Goal: Communication & Community: Connect with others

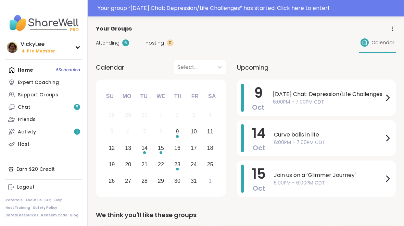
click at [388, 98] on icon at bounding box center [388, 98] width 8 height 8
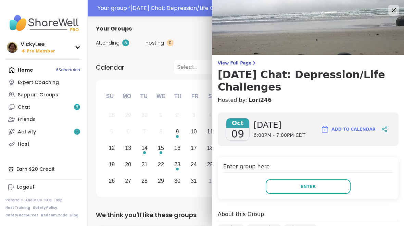
click at [302, 187] on span "Enter" at bounding box center [308, 186] width 15 height 6
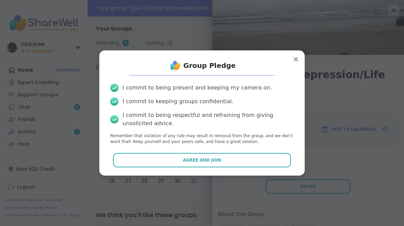
click at [189, 161] on span "Agree and Join" at bounding box center [202, 160] width 38 height 6
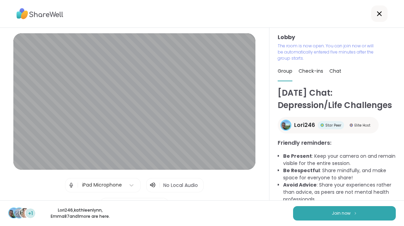
click at [343, 214] on span "Join now" at bounding box center [341, 213] width 19 height 6
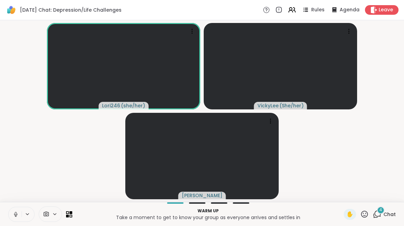
click at [15, 214] on icon at bounding box center [16, 214] width 6 height 6
click at [383, 216] on div "4 Chat" at bounding box center [384, 214] width 23 height 11
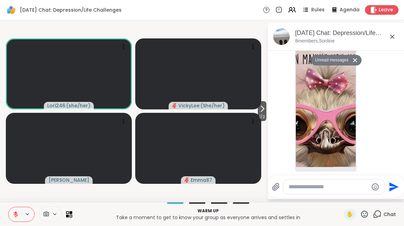
scroll to position [314, 0]
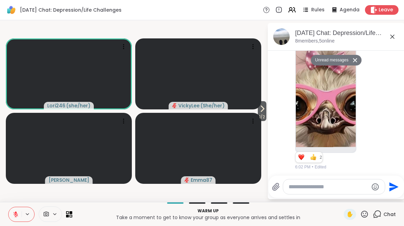
click at [263, 117] on span "1 / 2" at bounding box center [262, 117] width 9 height 8
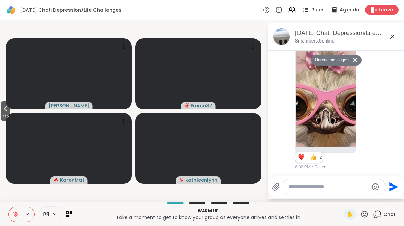
click at [301, 157] on div "Reactions: love" at bounding box center [301, 157] width 6 height 6
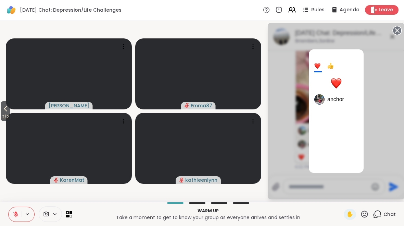
click at [333, 82] on div at bounding box center [336, 83] width 11 height 11
click at [397, 31] on icon at bounding box center [398, 31] width 10 height 10
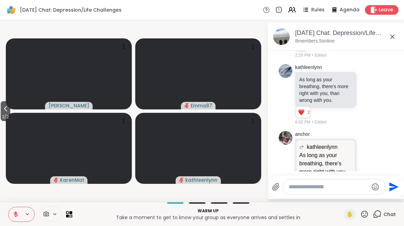
scroll to position [77, 0]
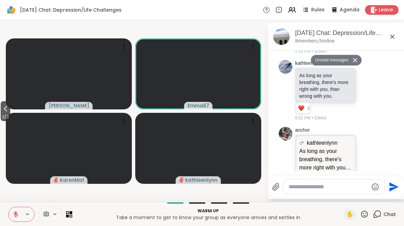
click at [1, 110] on button "2 / 2" at bounding box center [6, 111] width 10 height 20
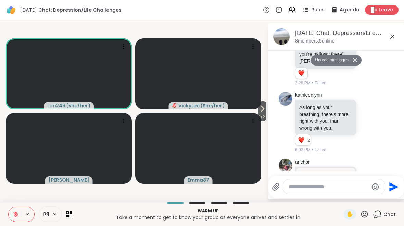
scroll to position [0, 0]
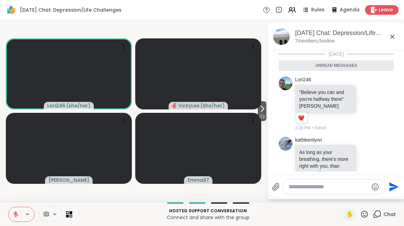
click at [14, 215] on icon at bounding box center [15, 214] width 5 height 5
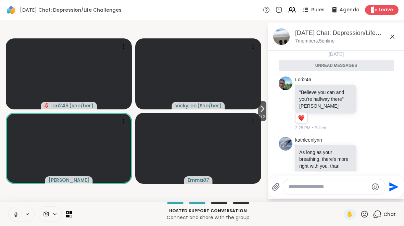
click at [26, 215] on icon at bounding box center [27, 214] width 5 height 6
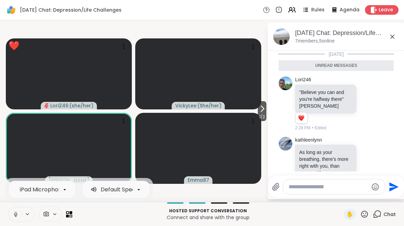
click at [364, 213] on icon at bounding box center [364, 213] width 7 height 7
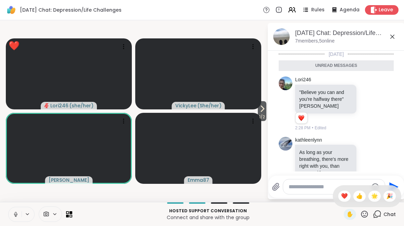
click at [339, 199] on div "❤️" at bounding box center [344, 195] width 12 height 11
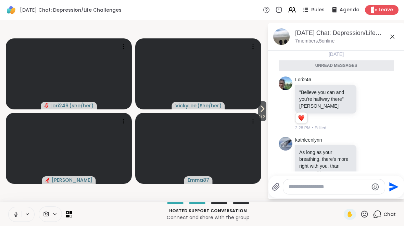
click at [17, 216] on icon at bounding box center [16, 214] width 6 height 6
click at [260, 115] on span "1 / 2" at bounding box center [262, 117] width 9 height 8
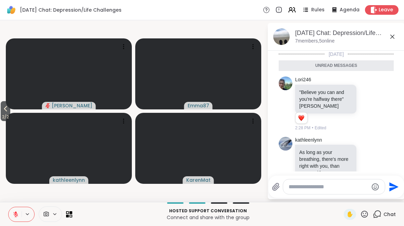
click at [9, 116] on span "2 / 2" at bounding box center [6, 117] width 10 height 8
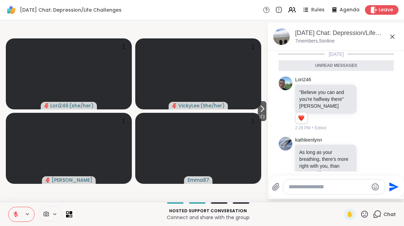
click at [266, 112] on button "1 / 2" at bounding box center [262, 111] width 9 height 20
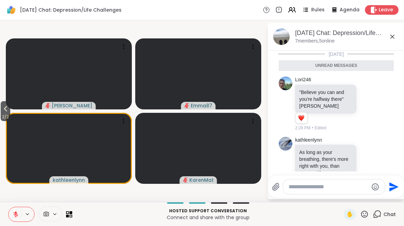
click at [362, 214] on icon at bounding box center [364, 213] width 7 height 7
click at [343, 197] on span "❤️" at bounding box center [344, 196] width 7 height 8
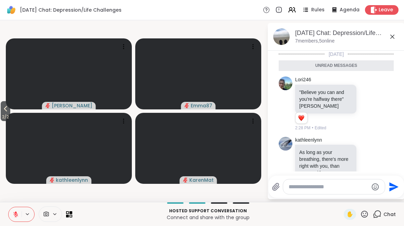
click at [28, 216] on icon at bounding box center [27, 214] width 5 height 6
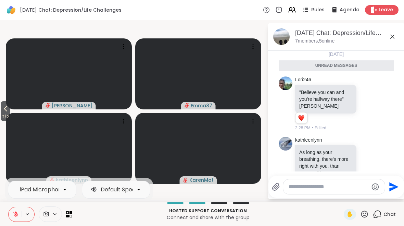
click at [14, 214] on icon at bounding box center [16, 214] width 6 height 6
click at [19, 214] on button at bounding box center [15, 214] width 13 height 14
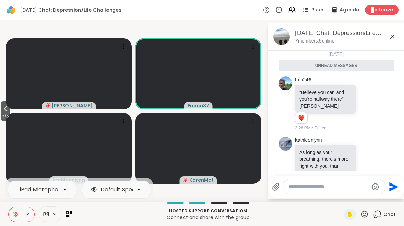
click at [362, 216] on icon at bounding box center [364, 214] width 9 height 9
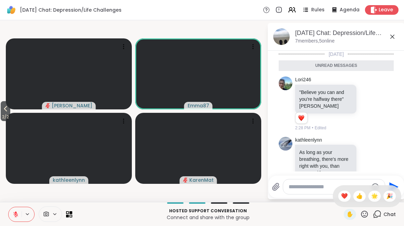
click at [358, 199] on span "👍" at bounding box center [359, 196] width 7 height 8
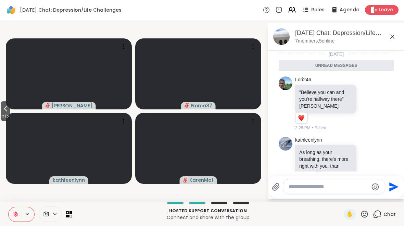
click at [368, 214] on icon at bounding box center [364, 214] width 9 height 9
click at [7, 109] on icon at bounding box center [5, 108] width 8 height 8
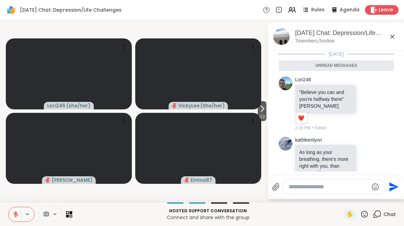
click at [363, 214] on icon at bounding box center [364, 214] width 9 height 9
click at [344, 197] on span "❤️" at bounding box center [344, 196] width 7 height 8
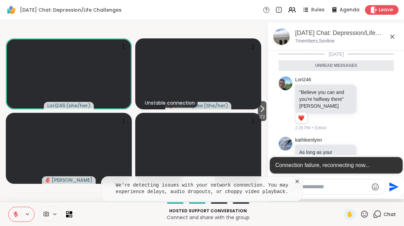
click at [298, 180] on icon at bounding box center [297, 181] width 7 height 7
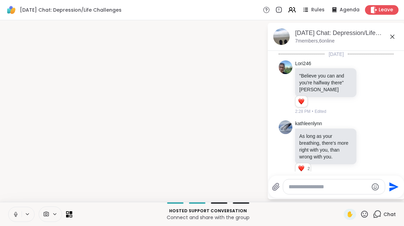
scroll to position [298, 0]
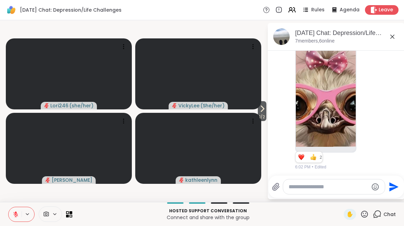
click at [18, 217] on button at bounding box center [15, 214] width 13 height 14
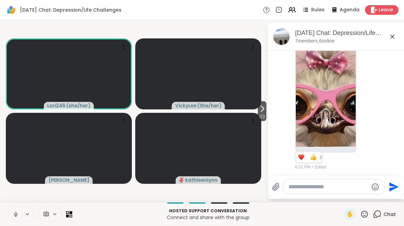
click at [22, 215] on button at bounding box center [28, 214] width 13 height 6
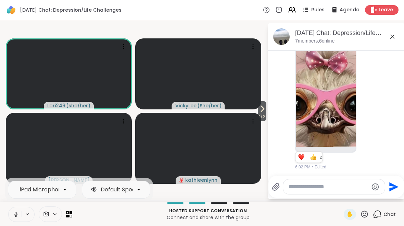
click at [14, 216] on icon at bounding box center [16, 214] width 6 height 6
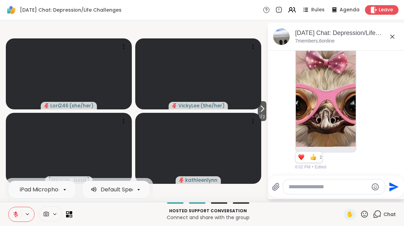
click at [262, 104] on icon at bounding box center [262, 108] width 8 height 8
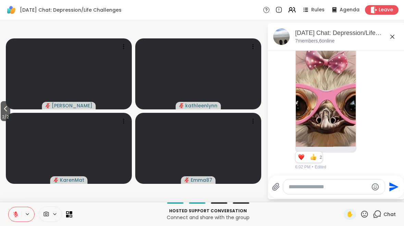
click at [13, 214] on icon at bounding box center [16, 214] width 6 height 6
click at [347, 214] on span "✋" at bounding box center [350, 214] width 7 height 8
click at [9, 107] on icon at bounding box center [5, 108] width 8 height 8
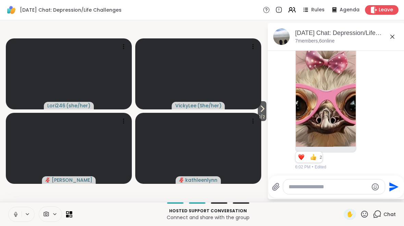
click at [263, 107] on icon at bounding box center [262, 108] width 8 height 8
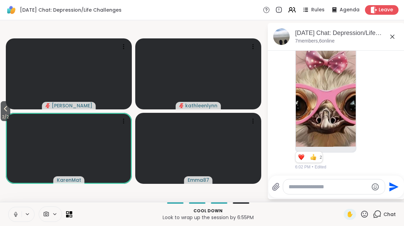
click at [24, 216] on button at bounding box center [28, 214] width 13 height 6
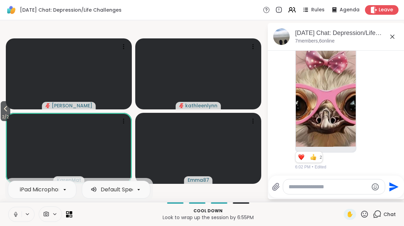
click at [28, 216] on icon at bounding box center [27, 214] width 5 height 6
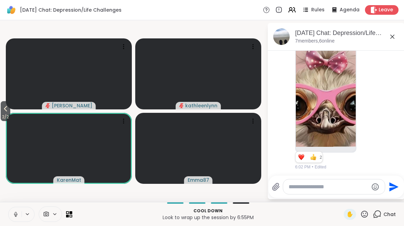
click at [15, 217] on icon at bounding box center [16, 214] width 6 height 6
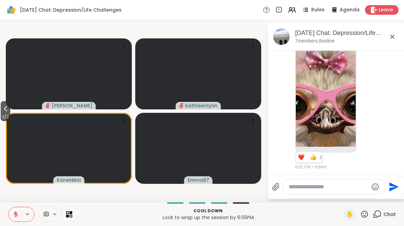
click at [362, 213] on icon at bounding box center [364, 213] width 7 height 7
click at [356, 199] on span "👍" at bounding box center [359, 196] width 7 height 8
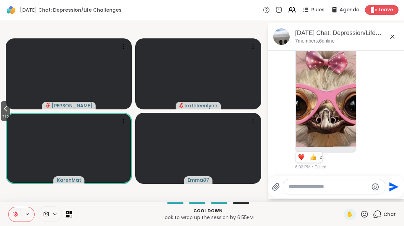
click at [363, 216] on icon at bounding box center [364, 214] width 9 height 9
click at [341, 196] on span "❤️" at bounding box center [344, 196] width 7 height 8
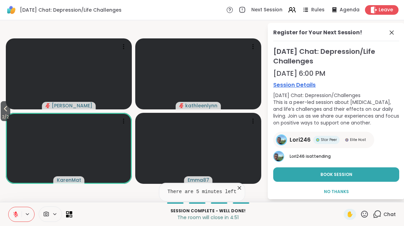
click at [380, 174] on button "Book Session" at bounding box center [336, 174] width 126 height 14
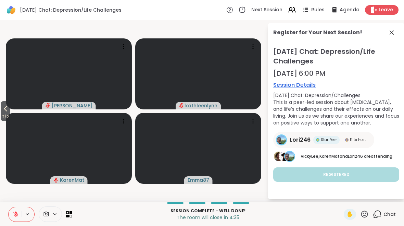
click at [4, 107] on icon at bounding box center [5, 108] width 8 height 8
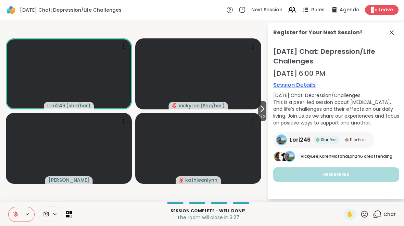
click at [26, 213] on icon at bounding box center [27, 214] width 5 height 6
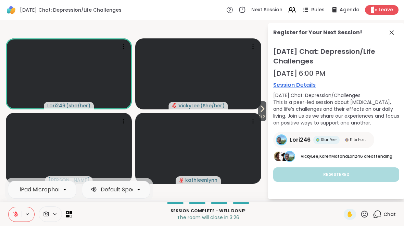
click at [15, 214] on icon at bounding box center [16, 214] width 6 height 6
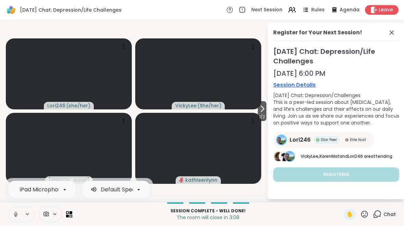
click at [260, 111] on icon at bounding box center [262, 108] width 8 height 8
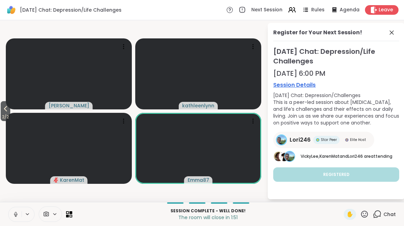
click at [365, 213] on icon at bounding box center [364, 214] width 9 height 9
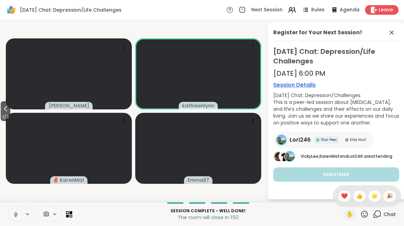
click at [343, 192] on span "❤️" at bounding box center [344, 196] width 7 height 8
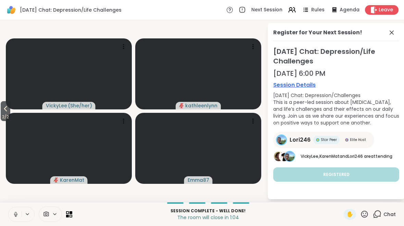
click at [5, 111] on icon at bounding box center [5, 108] width 8 height 8
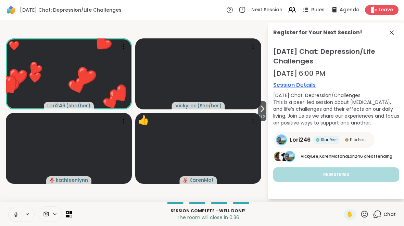
click at [388, 11] on span "Leave" at bounding box center [386, 10] width 14 height 7
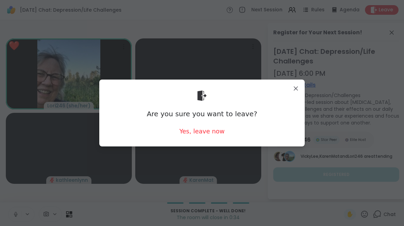
click at [204, 132] on div "Yes, leave now" at bounding box center [201, 131] width 45 height 9
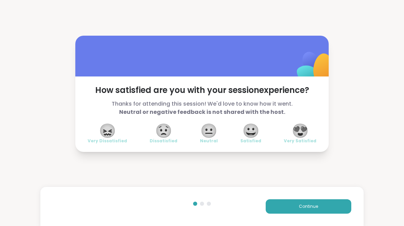
click at [302, 134] on span "😍" at bounding box center [300, 130] width 17 height 12
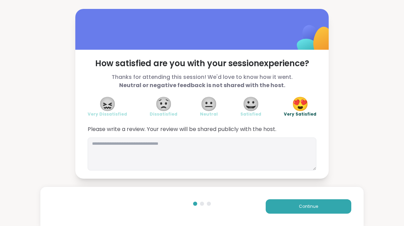
click at [309, 209] on span "Continue" at bounding box center [308, 206] width 19 height 6
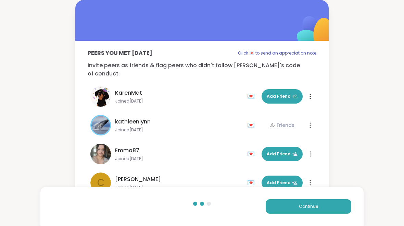
click at [275, 151] on span "Add Friend" at bounding box center [282, 154] width 31 height 6
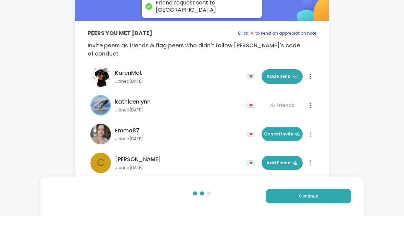
scroll to position [23, 0]
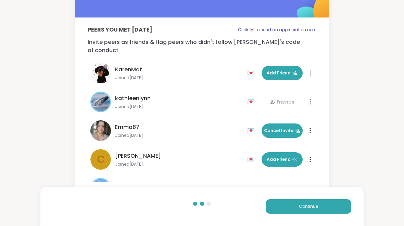
click at [277, 156] on span "Add Friend" at bounding box center [282, 159] width 31 height 6
click at [284, 70] on span "Add Friend" at bounding box center [282, 73] width 31 height 6
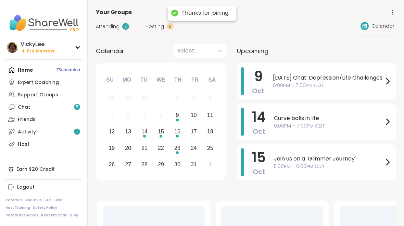
click at [14, 106] on icon at bounding box center [12, 106] width 5 height 5
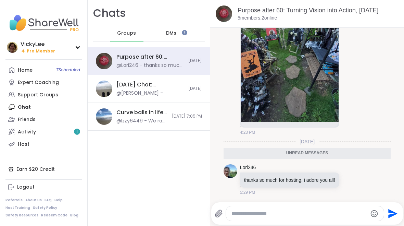
click at [123, 86] on div "[DATE] Chat: Depression/Life Challenges, [DATE]" at bounding box center [150, 85] width 68 height 8
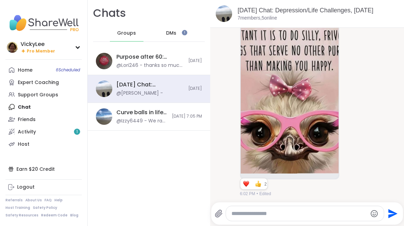
click at [144, 118] on div "@Izzy6449 - We ran out of time, and I didn’t get a chance to thank @Wildflowerh…" at bounding box center [141, 120] width 51 height 7
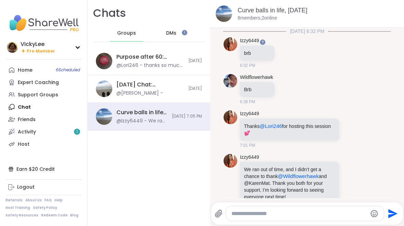
click at [177, 31] on div "DMs" at bounding box center [172, 33] width 34 height 16
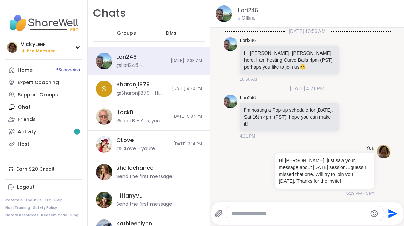
scroll to position [610, 0]
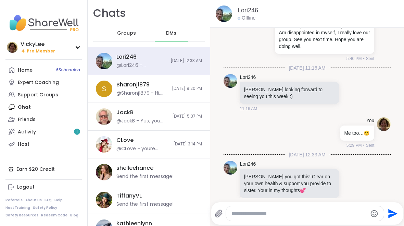
click at [145, 63] on div "@Lori246 - [PERSON_NAME] you got this! Clear on your own health & support you p…" at bounding box center [141, 65] width 50 height 7
click at [105, 51] on div "Lori246 @Lori246 - [PERSON_NAME] you got this! Clear on your own health & suppo…" at bounding box center [149, 61] width 123 height 28
click at [110, 62] on img at bounding box center [104, 61] width 16 height 16
click at [22, 132] on div "Activity 1" at bounding box center [27, 131] width 18 height 7
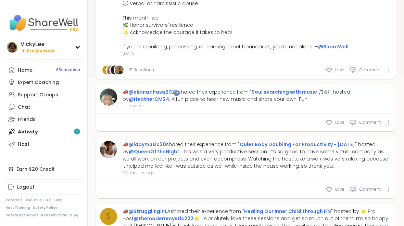
scroll to position [163, 0]
type textarea "*"
